Goal: Task Accomplishment & Management: Complete application form

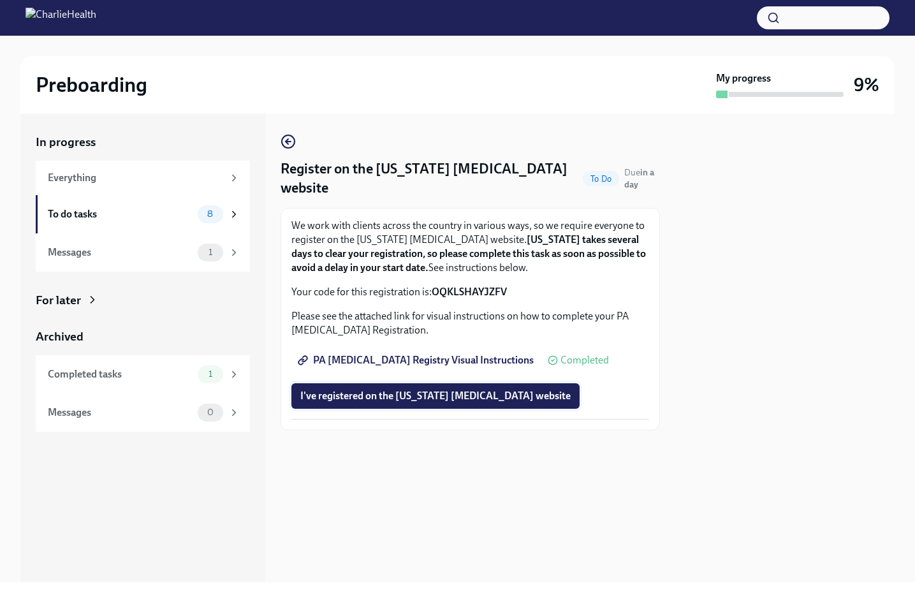
click at [532, 397] on span "I've registered on the [US_STATE] [MEDICAL_DATA] website" at bounding box center [435, 396] width 270 height 13
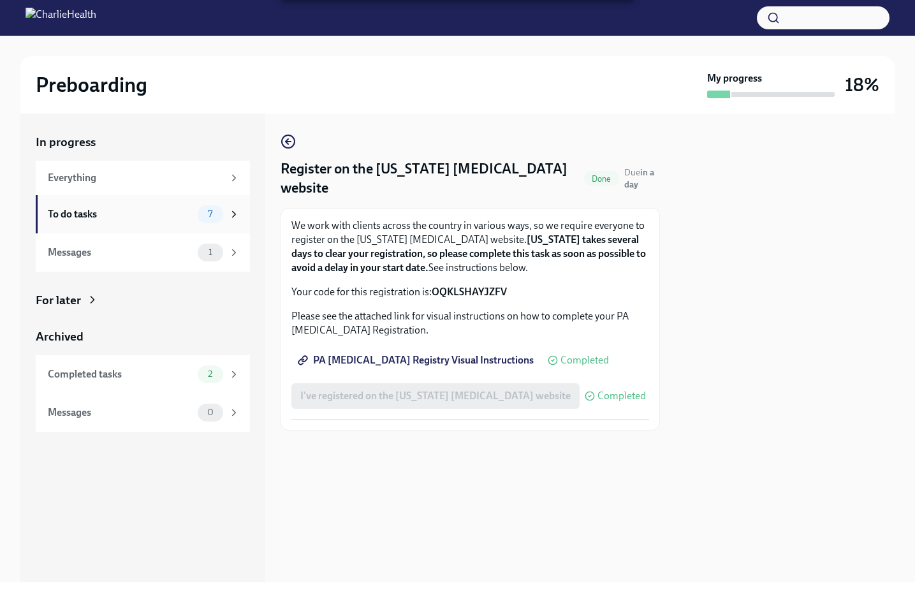
click at [212, 217] on span "7" at bounding box center [210, 214] width 20 height 10
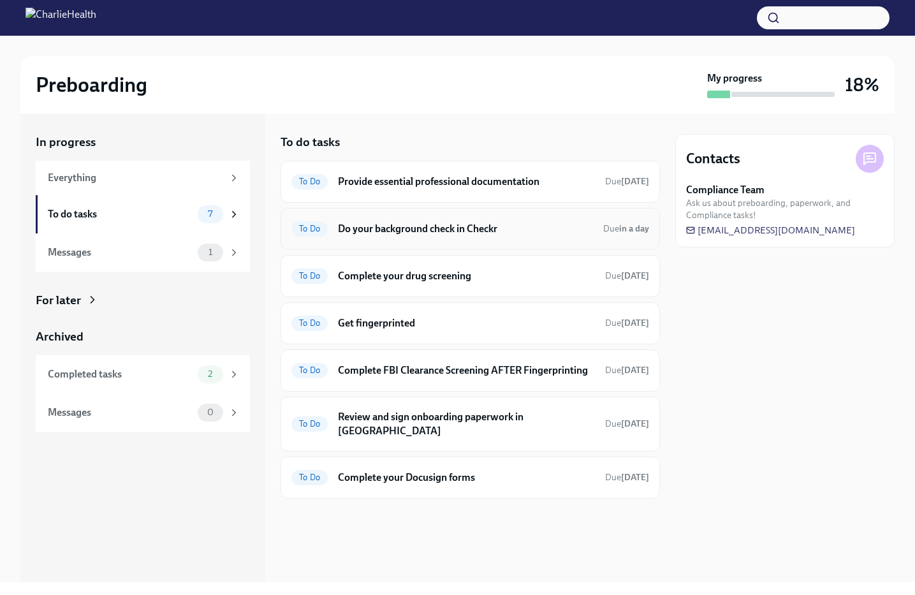
click at [418, 240] on div "To Do Do your background check in Checkr Due in a day" at bounding box center [470, 229] width 379 height 42
click at [493, 224] on h6 "Do your background check in Checkr" at bounding box center [465, 229] width 255 height 14
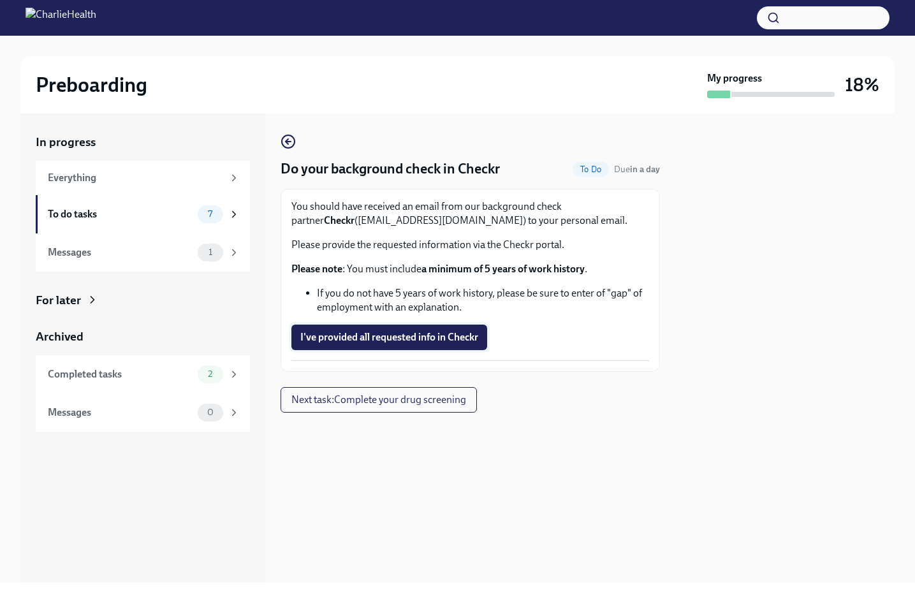
click at [451, 338] on span "I've provided all requested info in Checkr" at bounding box center [389, 337] width 178 height 13
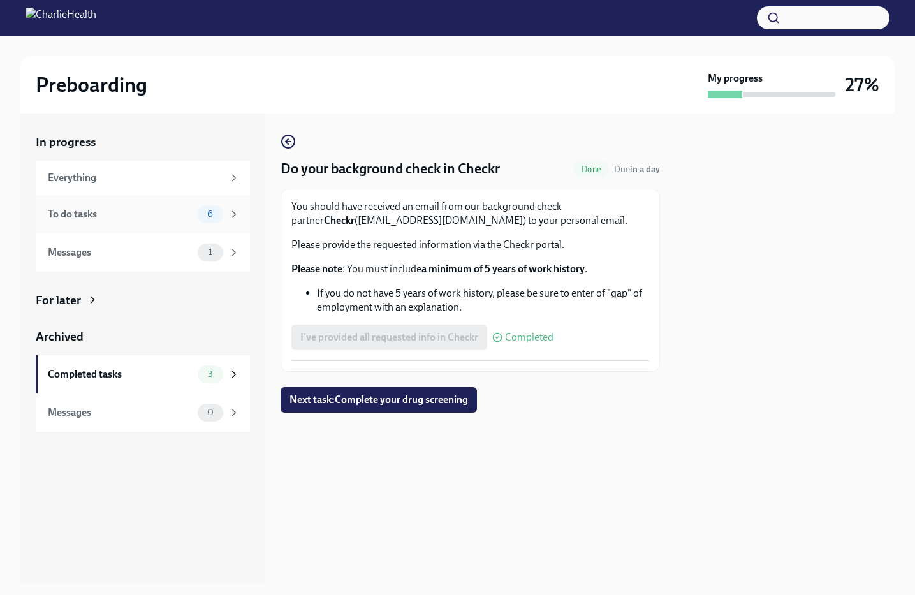
click at [209, 219] on div "6" at bounding box center [211, 214] width 26 height 18
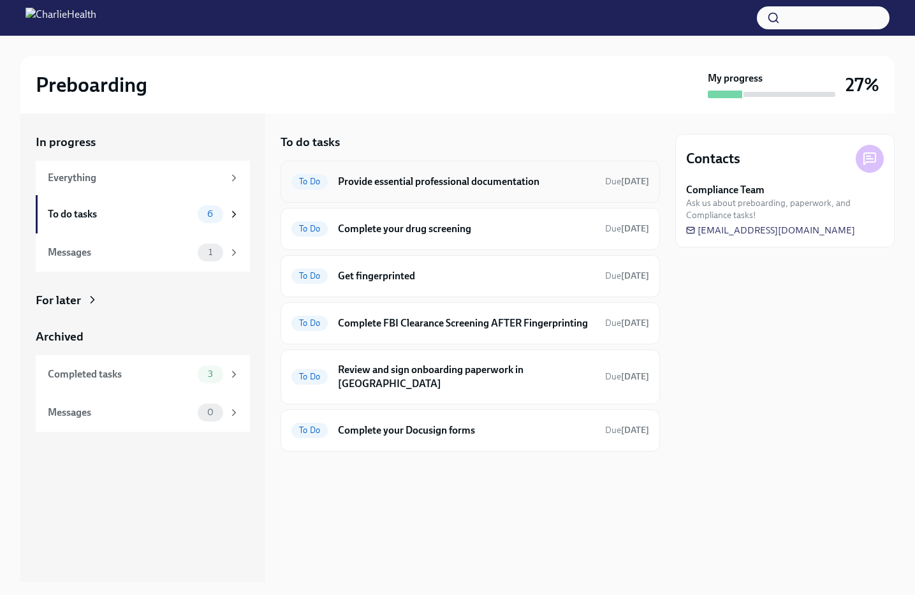
click at [439, 188] on div "To Do Provide essential professional documentation Due [DATE]" at bounding box center [470, 182] width 358 height 20
